Goal: Task Accomplishment & Management: Complete application form

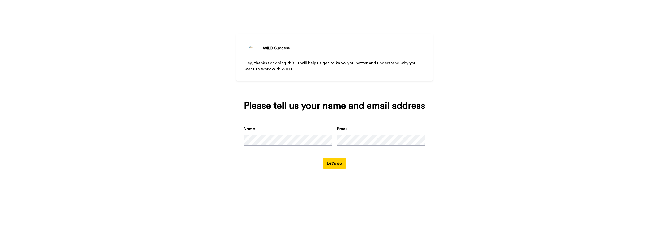
click at [276, 126] on div "Name" at bounding box center [288, 136] width 88 height 20
click at [296, 110] on div "Please tell us your name and email address" at bounding box center [335, 106] width 182 height 10
click at [468, 97] on div "WILD Success Hey, thanks for doing this. It will help us get to know you better…" at bounding box center [334, 122] width 669 height 244
click at [197, 131] on div "WILD Success Hey, thanks for doing this. It will help us get to know you better…" at bounding box center [334, 122] width 669 height 244
click at [330, 162] on button "Let's go" at bounding box center [335, 163] width 24 height 10
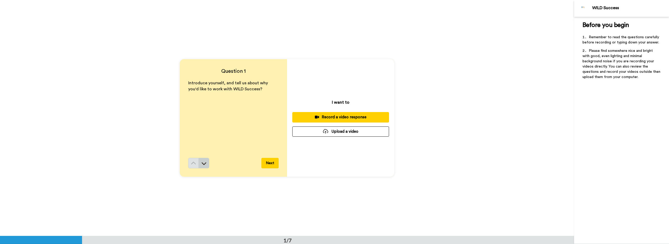
click at [201, 164] on icon at bounding box center [203, 163] width 5 height 5
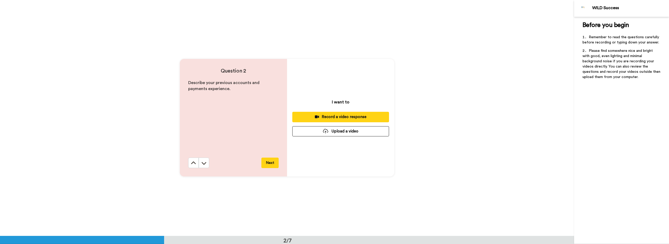
scroll to position [237, 0]
click at [207, 162] on button at bounding box center [204, 163] width 10 height 10
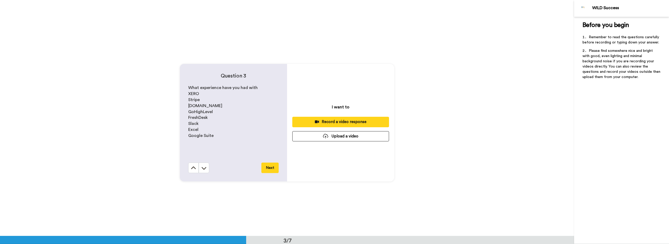
scroll to position [473, 0]
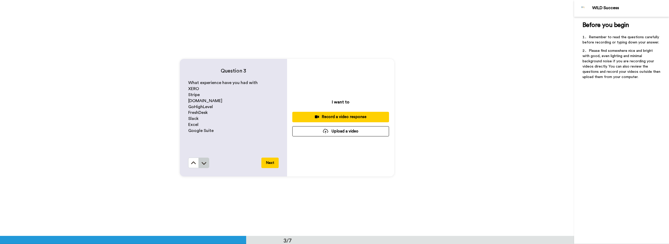
click at [202, 162] on icon at bounding box center [203, 163] width 5 height 5
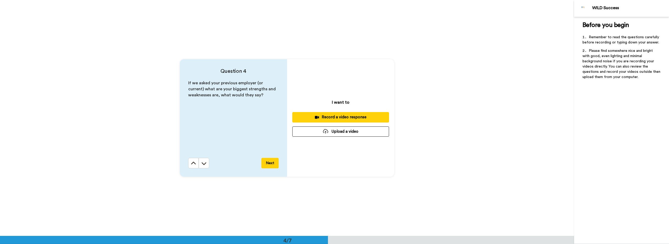
scroll to position [709, 0]
click at [203, 162] on icon at bounding box center [203, 163] width 5 height 5
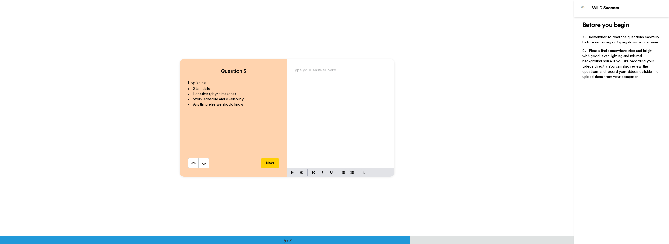
scroll to position [945, 0]
click at [203, 162] on icon at bounding box center [203, 163] width 5 height 5
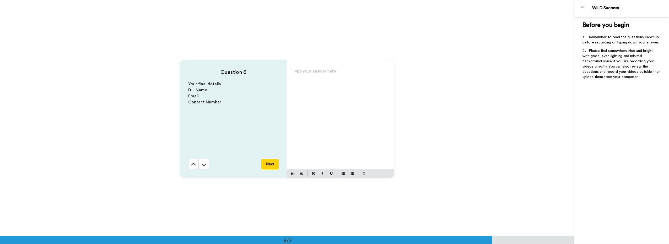
scroll to position [1182, 0]
click at [203, 162] on icon at bounding box center [203, 163] width 5 height 5
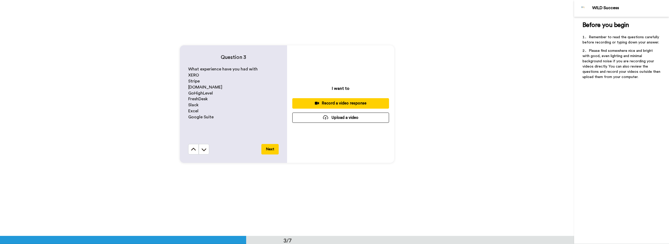
scroll to position [472, 0]
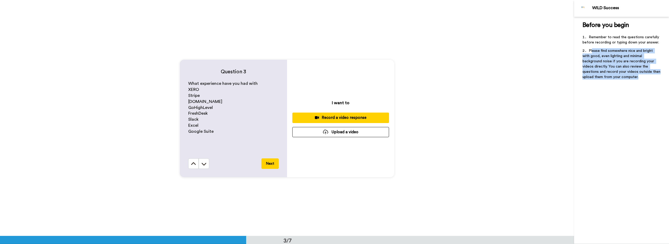
drag, startPoint x: 592, startPoint y: 52, endPoint x: 609, endPoint y: 76, distance: 29.3
click at [609, 76] on li "Please find somewhere nice and bright with good, even lighting and minimal back…" at bounding box center [622, 65] width 78 height 35
click at [593, 56] on span "Please find somewhere nice and bright with good, even lighting and minimal back…" at bounding box center [622, 64] width 79 height 30
drag, startPoint x: 597, startPoint y: 56, endPoint x: 635, endPoint y: 80, distance: 44.9
click at [635, 80] on li "Please find somewhere nice and bright with good, even lighting and minimal back…" at bounding box center [622, 65] width 78 height 35
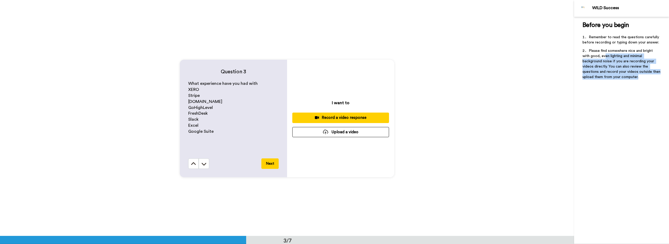
drag, startPoint x: 635, startPoint y: 80, endPoint x: 605, endPoint y: 62, distance: 34.5
click at [605, 62] on span "Please find somewhere nice and bright with good, even lighting and minimal back…" at bounding box center [622, 64] width 79 height 30
drag, startPoint x: 601, startPoint y: 63, endPoint x: 633, endPoint y: 80, distance: 36.0
click at [633, 80] on li "Please find somewhere nice and bright with good, even lighting and minimal back…" at bounding box center [622, 65] width 78 height 35
drag, startPoint x: 633, startPoint y: 80, endPoint x: 616, endPoint y: 79, distance: 16.5
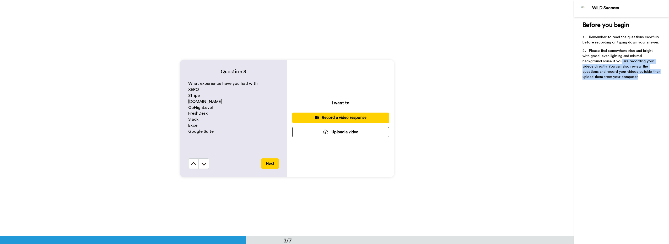
click at [616, 79] on li "Please find somewhere nice and bright with good, even lighting and minimal back…" at bounding box center [622, 65] width 78 height 35
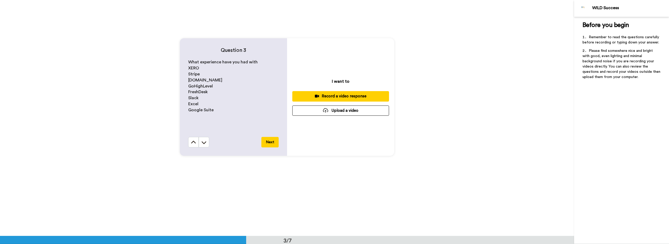
scroll to position [551, 0]
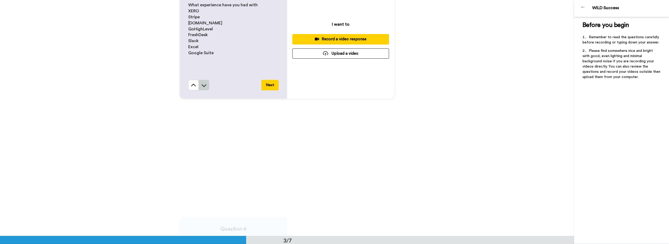
click at [207, 85] on button at bounding box center [204, 85] width 10 height 10
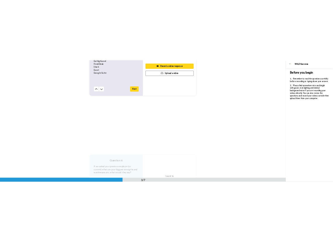
scroll to position [447, 0]
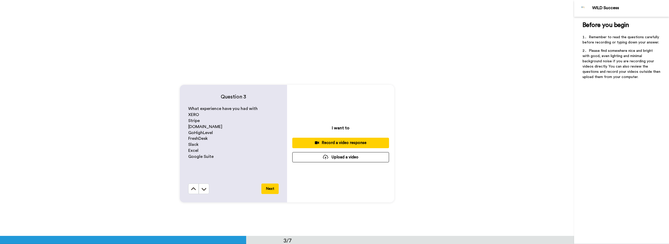
click at [153, 58] on div "Question 3 What experience have you had with XERO Stripe [DOMAIN_NAME] GoHighLe…" at bounding box center [287, 144] width 574 height 236
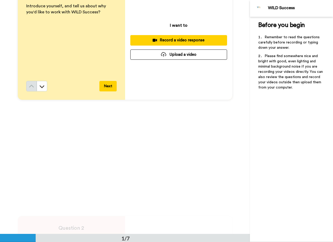
scroll to position [105, 0]
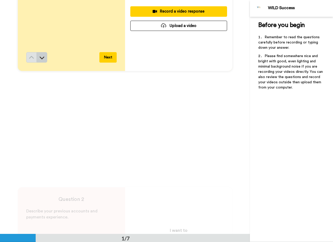
click at [39, 56] on icon at bounding box center [41, 57] width 5 height 5
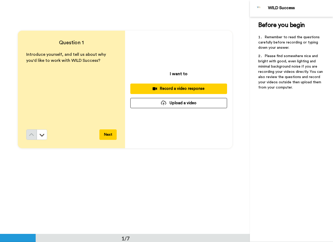
scroll to position [25, 0]
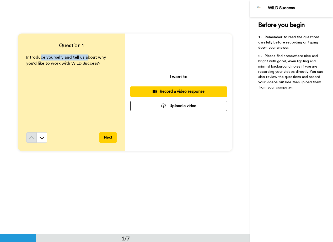
drag, startPoint x: 39, startPoint y: 59, endPoint x: 83, endPoint y: 61, distance: 44.6
click at [83, 60] on p "Introduce yourself, and tell us about why you'd like to work with WILD Success?" at bounding box center [71, 61] width 90 height 12
drag, startPoint x: 83, startPoint y: 61, endPoint x: 69, endPoint y: 67, distance: 15.2
click at [69, 67] on div "Introduce yourself, and tell us about why you'd like to work with WILD Success?" at bounding box center [71, 94] width 90 height 78
drag, startPoint x: 33, startPoint y: 61, endPoint x: 74, endPoint y: 65, distance: 41.1
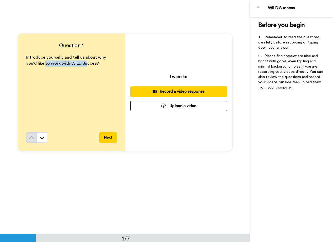
click at [74, 65] on span "Introduce yourself, and tell us about why you'd like to work with WILD Success?" at bounding box center [66, 60] width 81 height 10
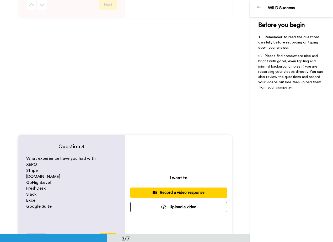
scroll to position [497, 0]
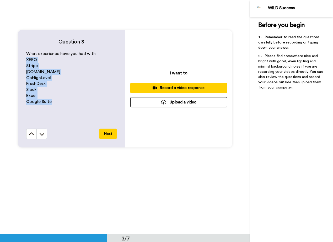
drag, startPoint x: 25, startPoint y: 58, endPoint x: 53, endPoint y: 103, distance: 52.5
click at [53, 103] on div "What experience have you had with XERO Stripe [DOMAIN_NAME] GoHighLevel FreshDe…" at bounding box center [71, 90] width 90 height 78
drag, startPoint x: 53, startPoint y: 103, endPoint x: 35, endPoint y: 84, distance: 26.0
click at [35, 84] on span "FreshDesk" at bounding box center [35, 84] width 19 height 4
drag, startPoint x: 24, startPoint y: 83, endPoint x: 31, endPoint y: 85, distance: 8.0
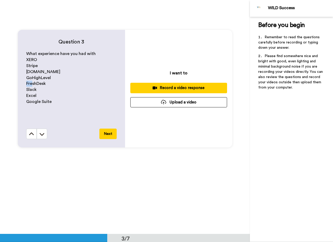
click at [31, 85] on div "Question 3 What experience have you had with XERO Stripe [DOMAIN_NAME] GoHighLe…" at bounding box center [71, 89] width 107 height 118
drag, startPoint x: 31, startPoint y: 85, endPoint x: 62, endPoint y: 102, distance: 35.1
click at [62, 102] on p "Google Suite" at bounding box center [71, 102] width 90 height 6
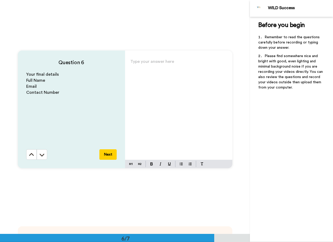
scroll to position [1152, 0]
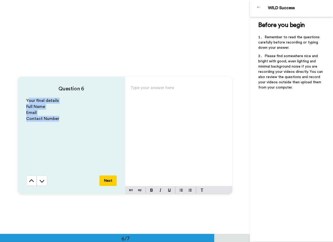
drag, startPoint x: 26, startPoint y: 100, endPoint x: 65, endPoint y: 122, distance: 45.1
click at [66, 122] on div "Your final details Full Name Email Contact Number" at bounding box center [71, 137] width 90 height 78
drag, startPoint x: 65, startPoint y: 122, endPoint x: 29, endPoint y: 103, distance: 40.9
click at [29, 103] on p "Your final details" at bounding box center [71, 101] width 90 height 6
drag, startPoint x: 24, startPoint y: 99, endPoint x: 73, endPoint y: 100, distance: 48.8
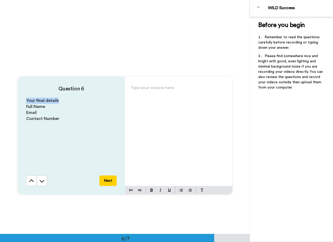
click at [73, 100] on div "Question 6 Your final details Full Name Email Contact Number Next" at bounding box center [71, 136] width 107 height 118
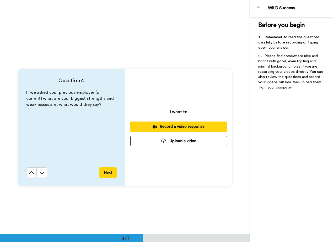
scroll to position [680, 0]
